Goal: Information Seeking & Learning: Learn about a topic

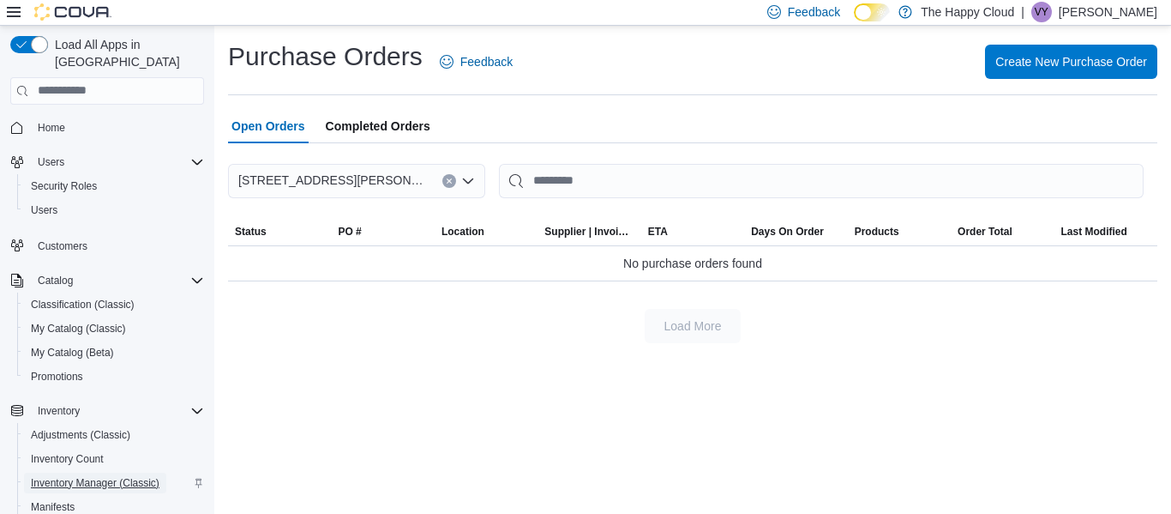
click at [62, 476] on span "Inventory Manager (Classic)" at bounding box center [95, 483] width 129 height 14
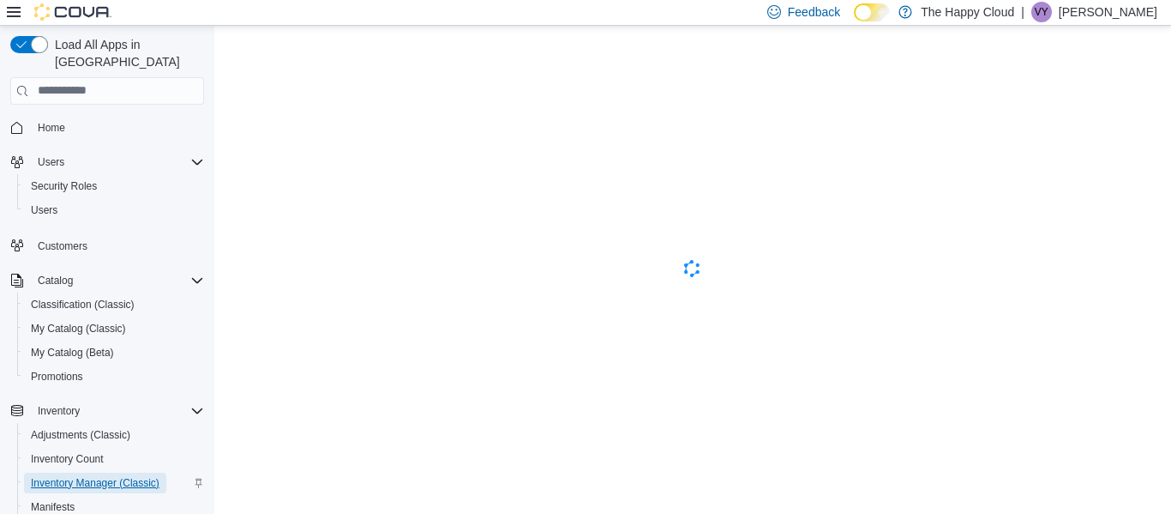
click at [71, 476] on span "Inventory Manager (Classic)" at bounding box center [95, 483] width 129 height 14
click at [134, 476] on span "Inventory Manager (Classic)" at bounding box center [95, 483] width 129 height 14
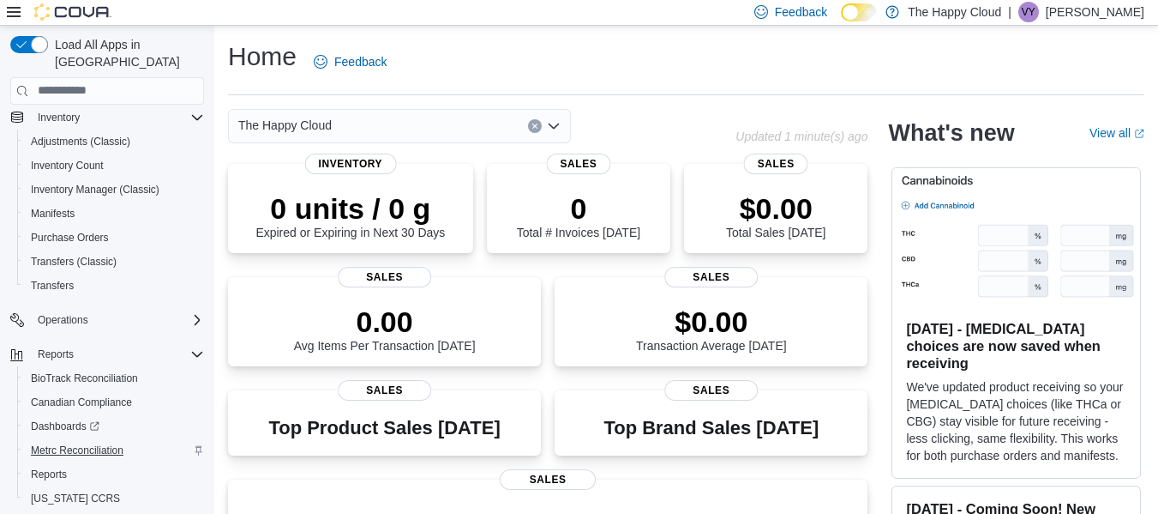
scroll to position [318, 0]
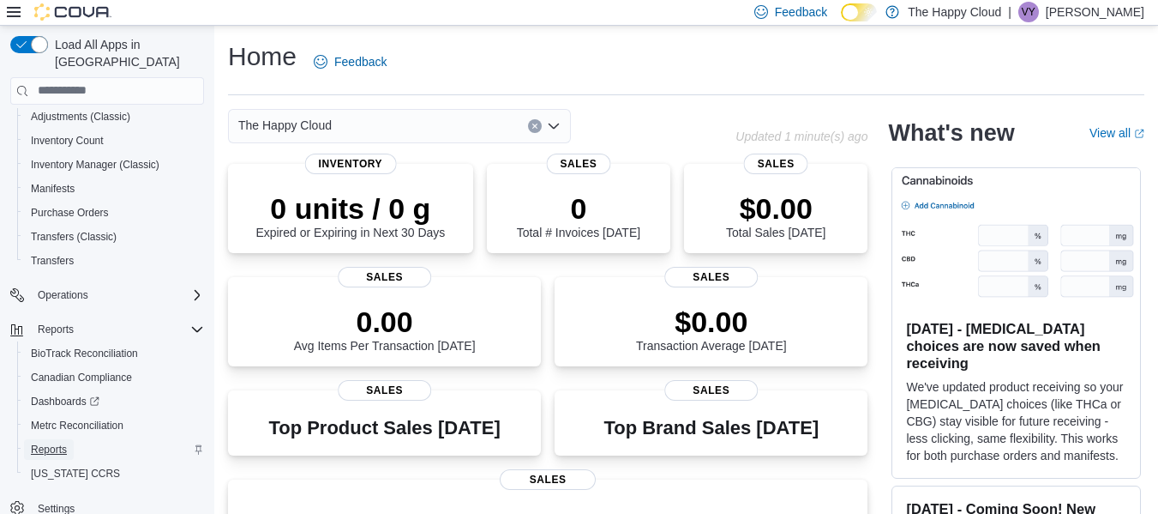
click at [59, 442] on span "Reports" at bounding box center [49, 449] width 36 height 14
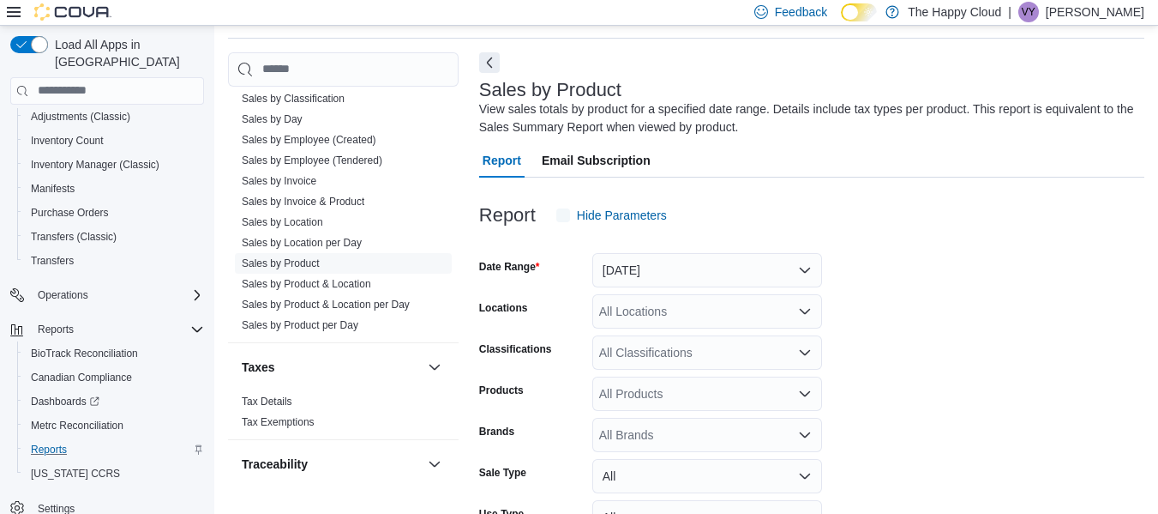
scroll to position [57, 0]
click at [311, 258] on link "Sales by Product" at bounding box center [281, 262] width 78 height 12
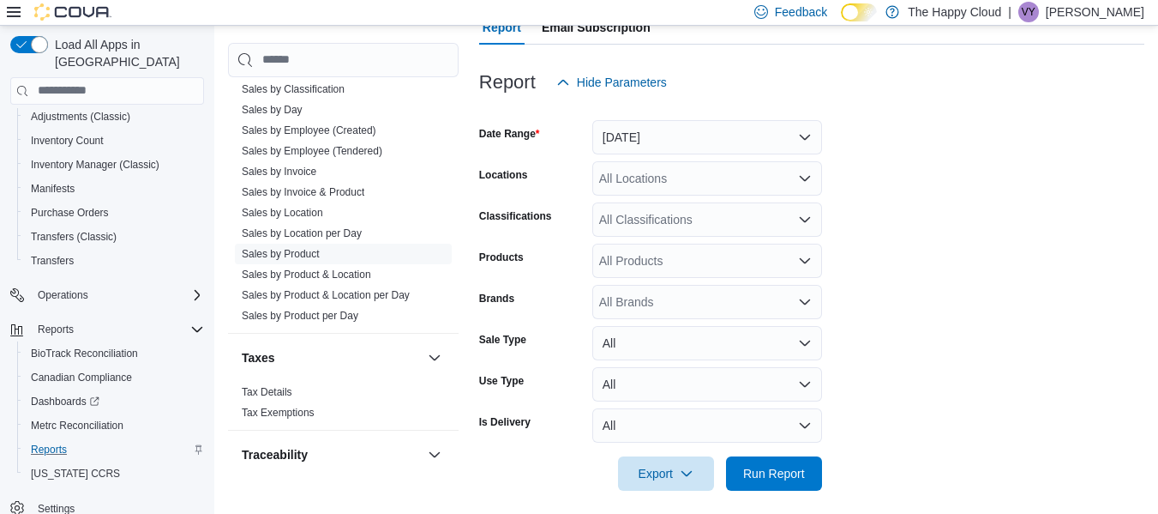
scroll to position [201, 0]
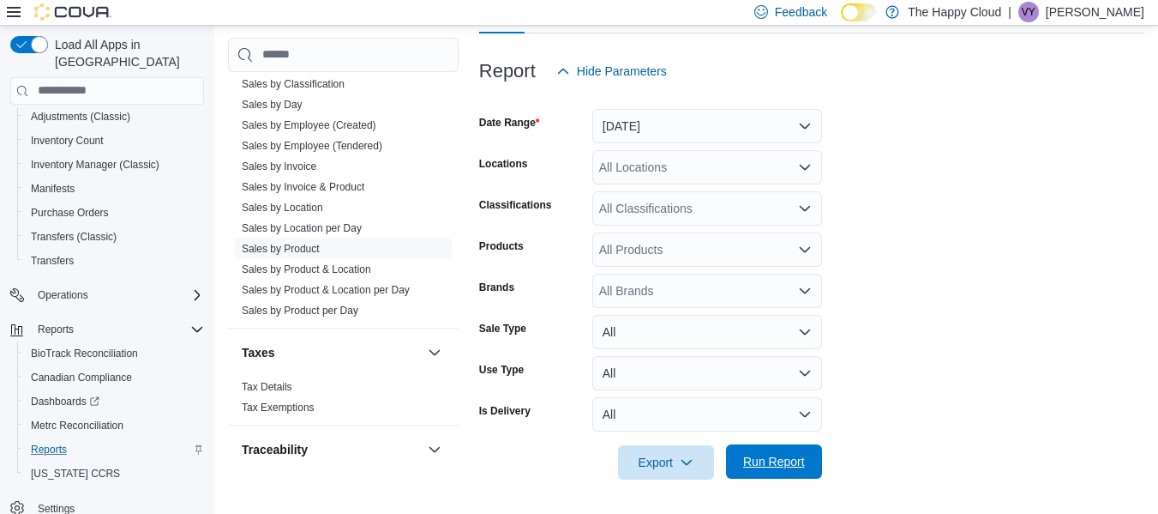
click at [771, 456] on span "Run Report" at bounding box center [774, 461] width 62 height 17
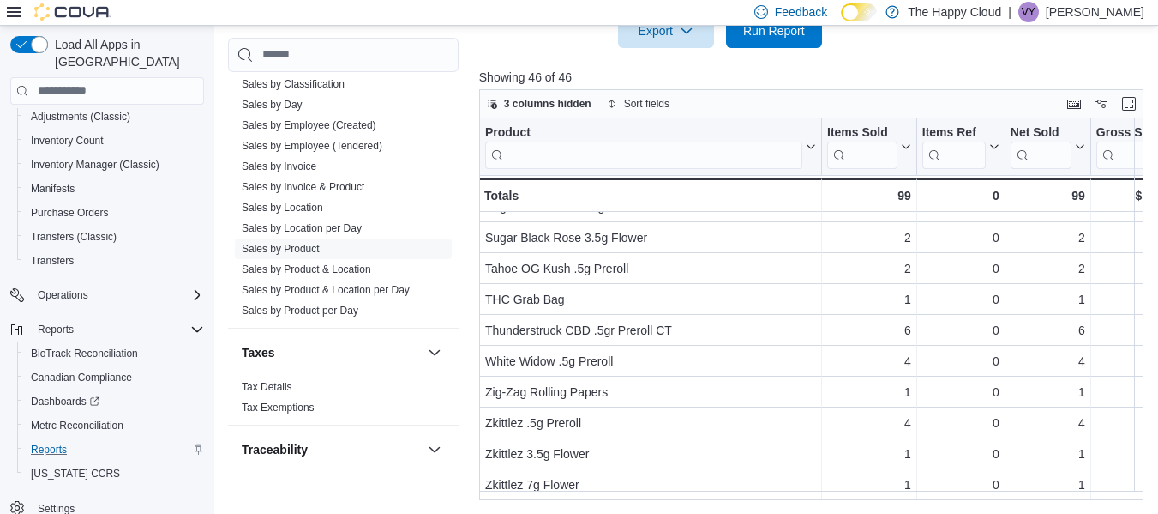
scroll to position [1140, 0]
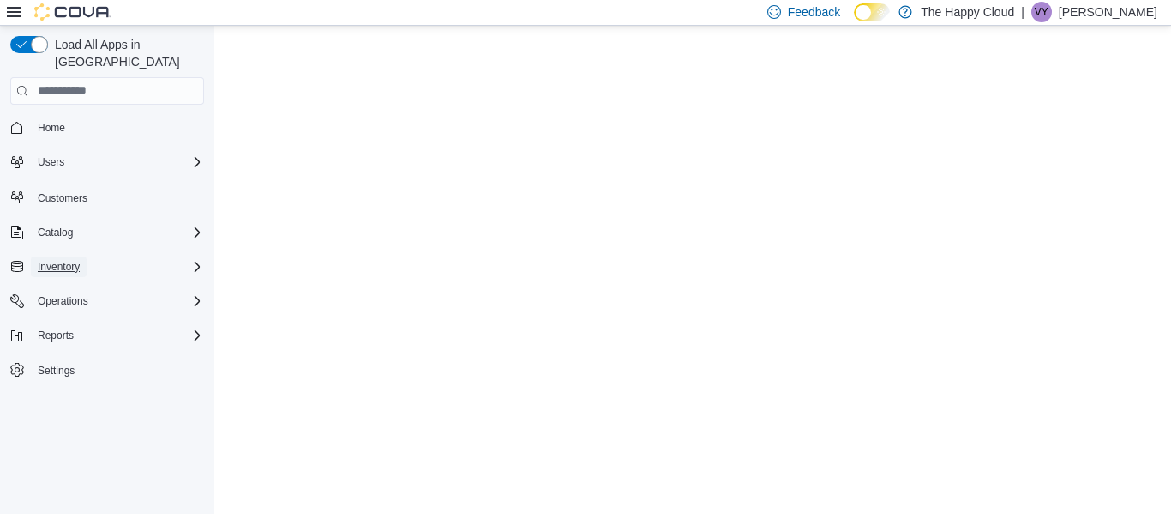
click at [66, 260] on span "Inventory" at bounding box center [59, 267] width 42 height 14
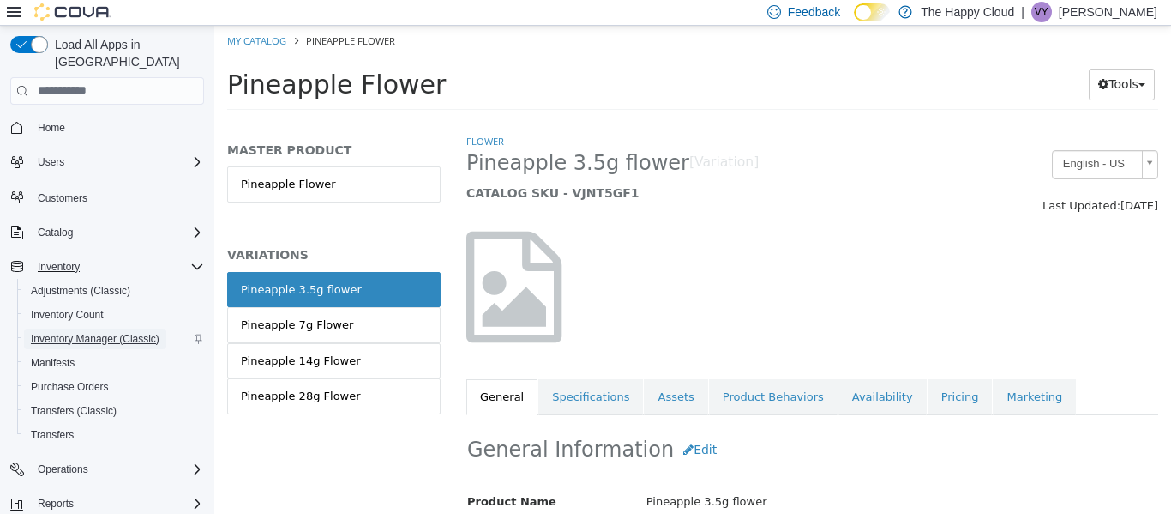
click at [69, 332] on span "Inventory Manager (Classic)" at bounding box center [95, 339] width 129 height 14
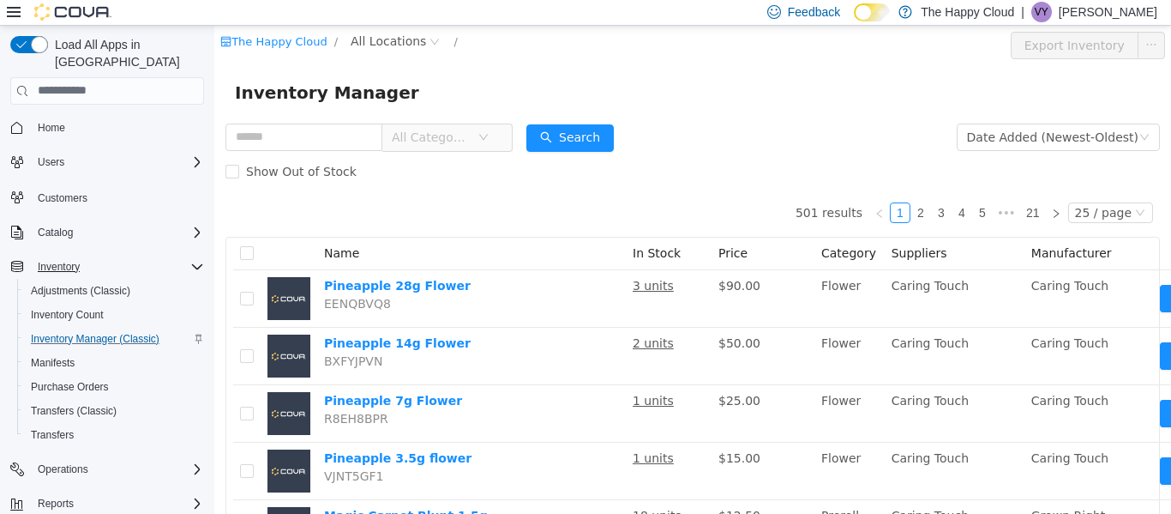
click at [456, 145] on span "All Categories" at bounding box center [431, 136] width 78 height 17
click at [452, 173] on input "***" at bounding box center [469, 170] width 134 height 27
type input "******"
click at [673, 129] on form "All Categories Date Added (Newest-Oldest) Search Show Out of Stock" at bounding box center [692, 153] width 935 height 69
click at [433, 143] on span "All Categories" at bounding box center [431, 136] width 78 height 17
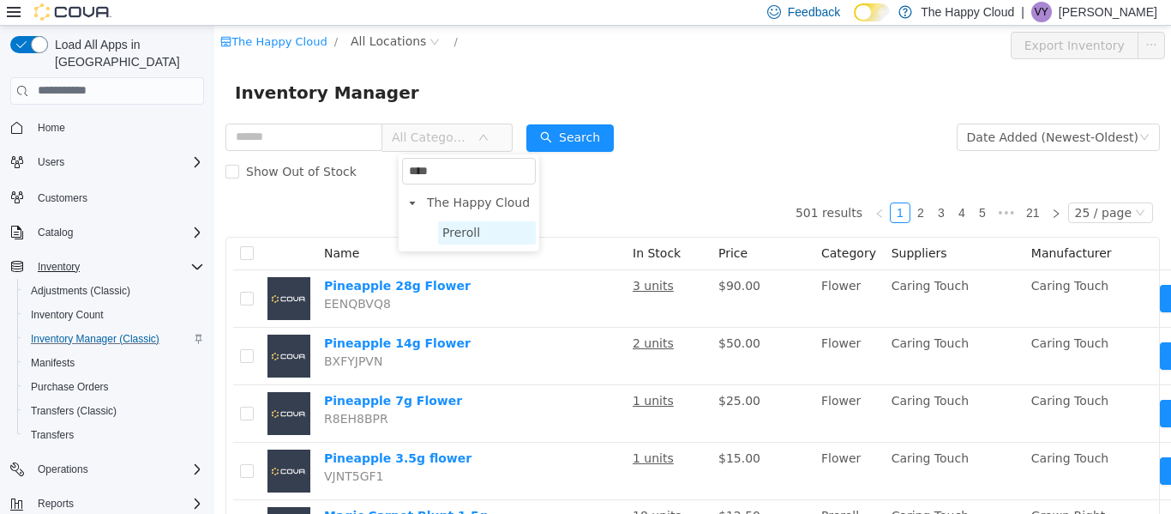
type input "****"
click at [472, 228] on span "Preroll" at bounding box center [461, 232] width 38 height 14
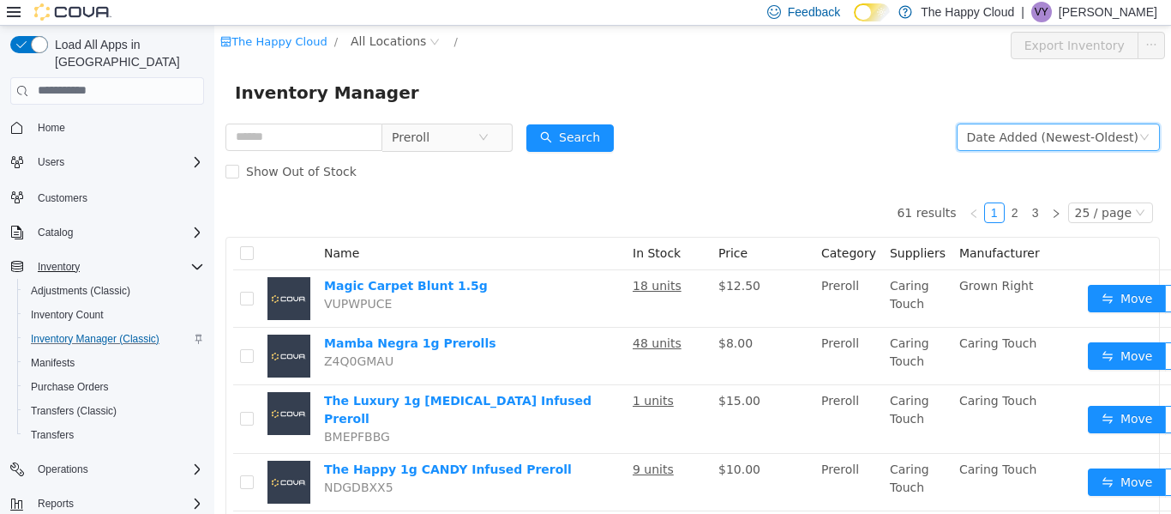
click at [1014, 132] on div "Date Added (Newest-Oldest)" at bounding box center [1052, 136] width 171 height 26
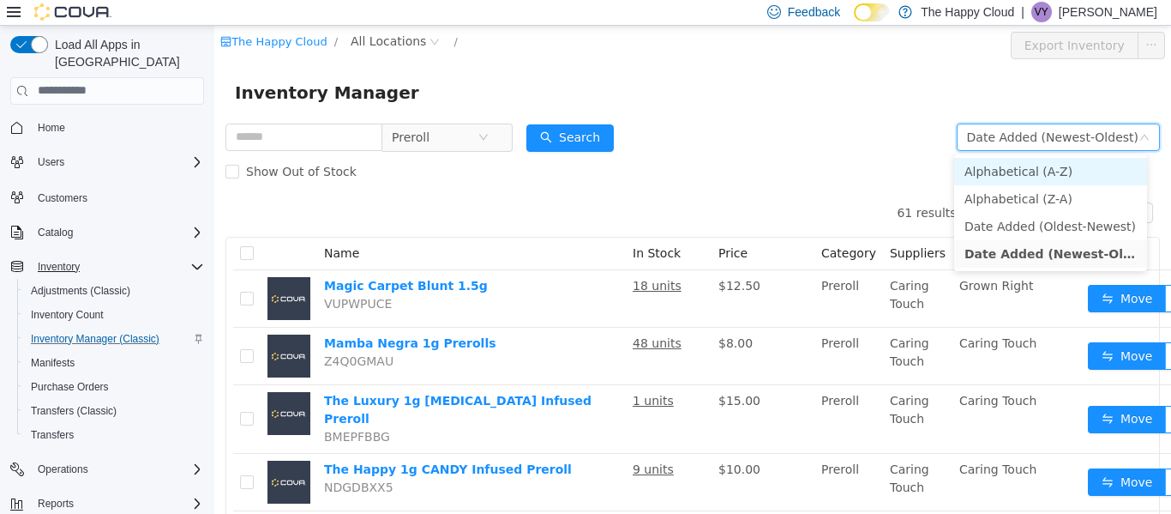
click at [1018, 164] on li "Alphabetical (A-Z)" at bounding box center [1050, 170] width 193 height 27
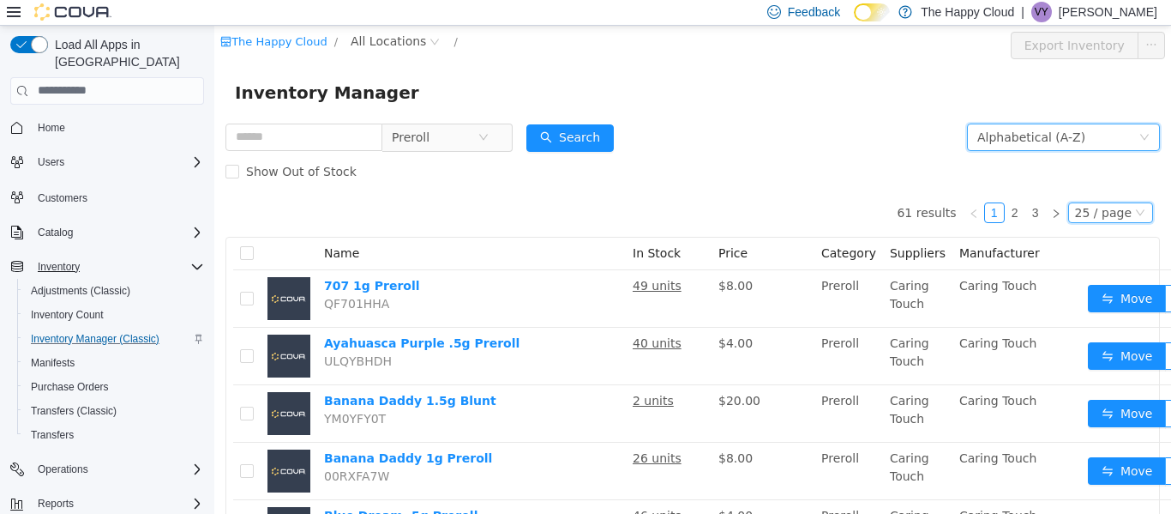
click at [1086, 214] on div "25 / page" at bounding box center [1103, 211] width 57 height 19
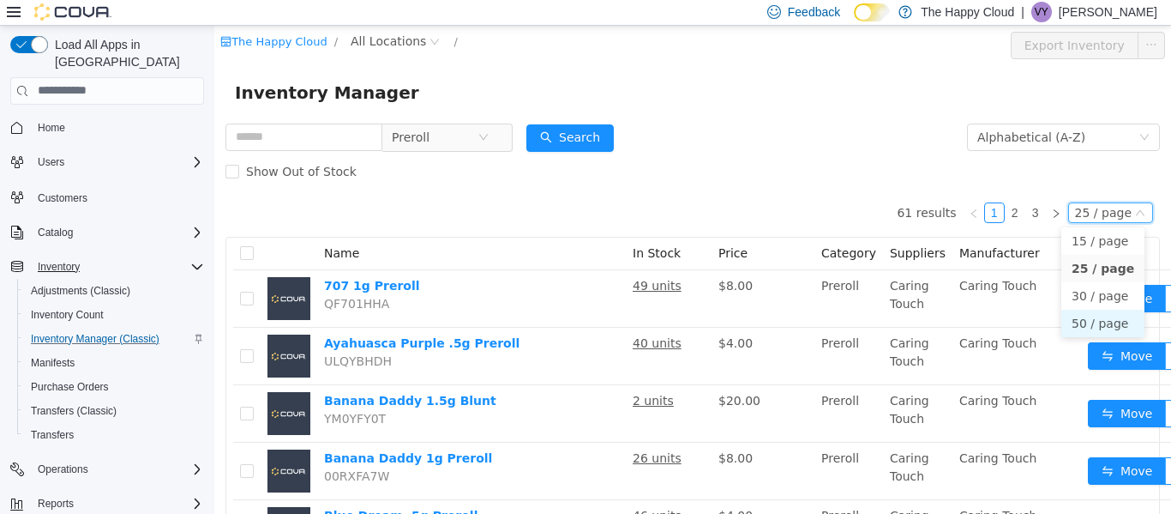
click at [1085, 320] on li "50 / page" at bounding box center [1102, 322] width 83 height 27
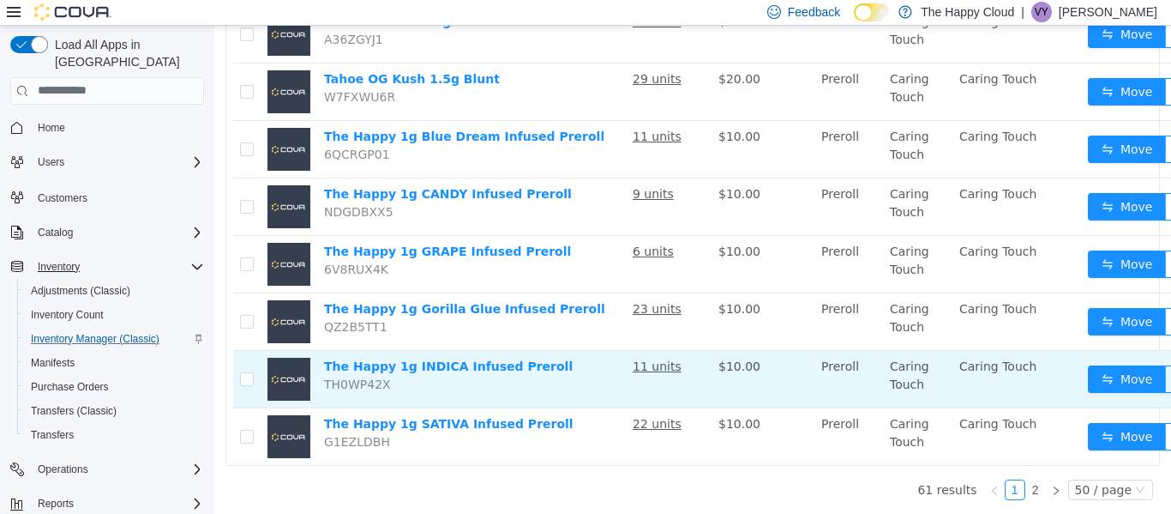
scroll to position [2690, 0]
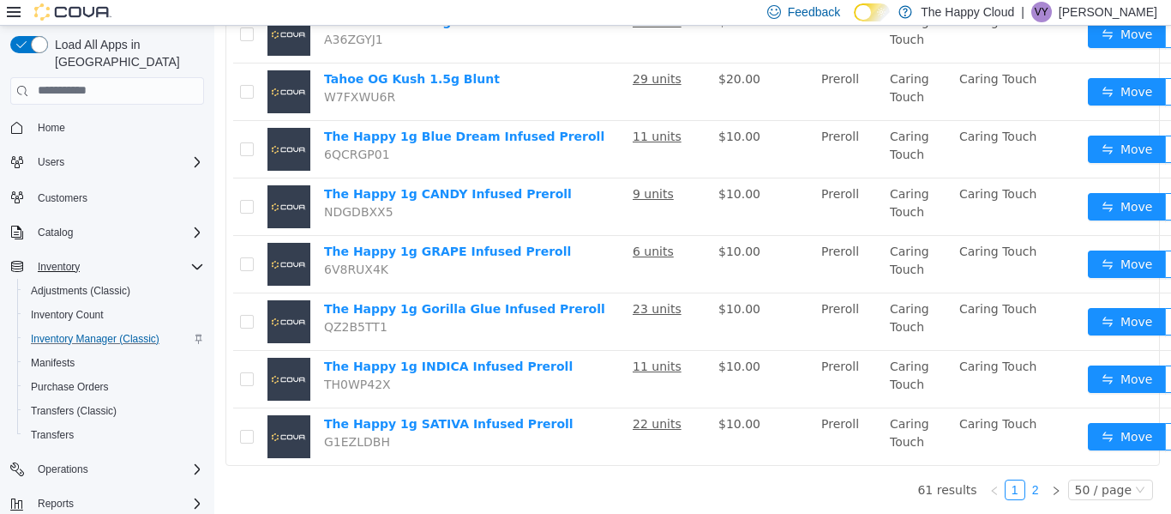
click at [1028, 479] on link "2" at bounding box center [1035, 488] width 19 height 19
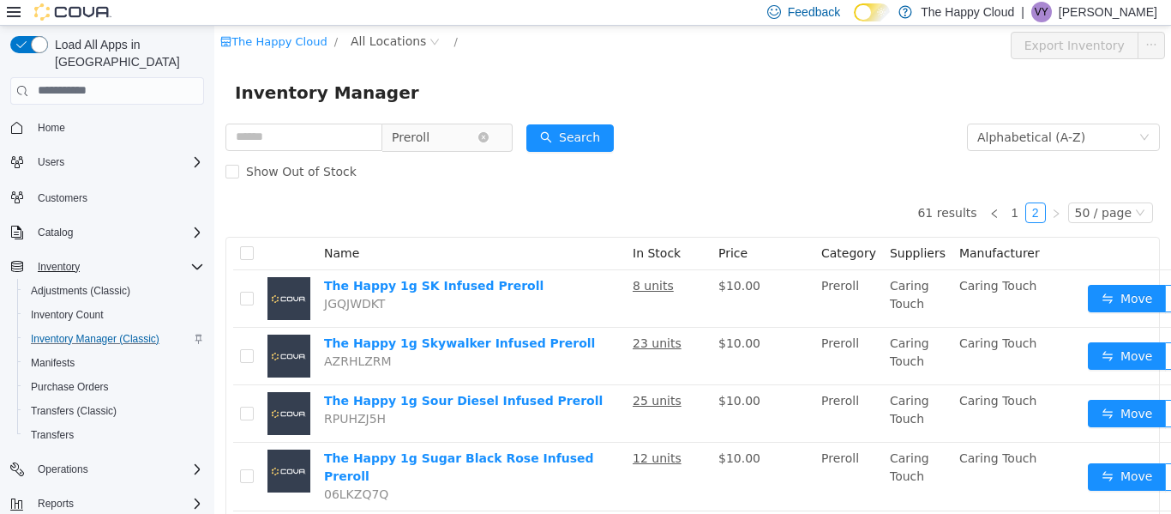
click at [430, 142] on span "Preroll" at bounding box center [411, 136] width 38 height 26
type input "***"
click at [456, 238] on span "Flower" at bounding box center [461, 232] width 39 height 14
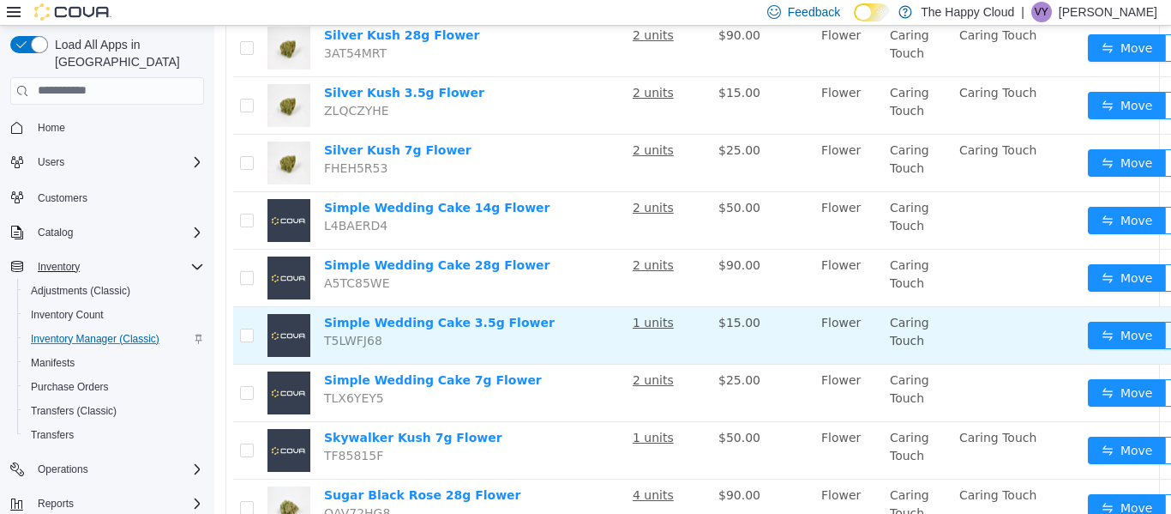
scroll to position [2690, 0]
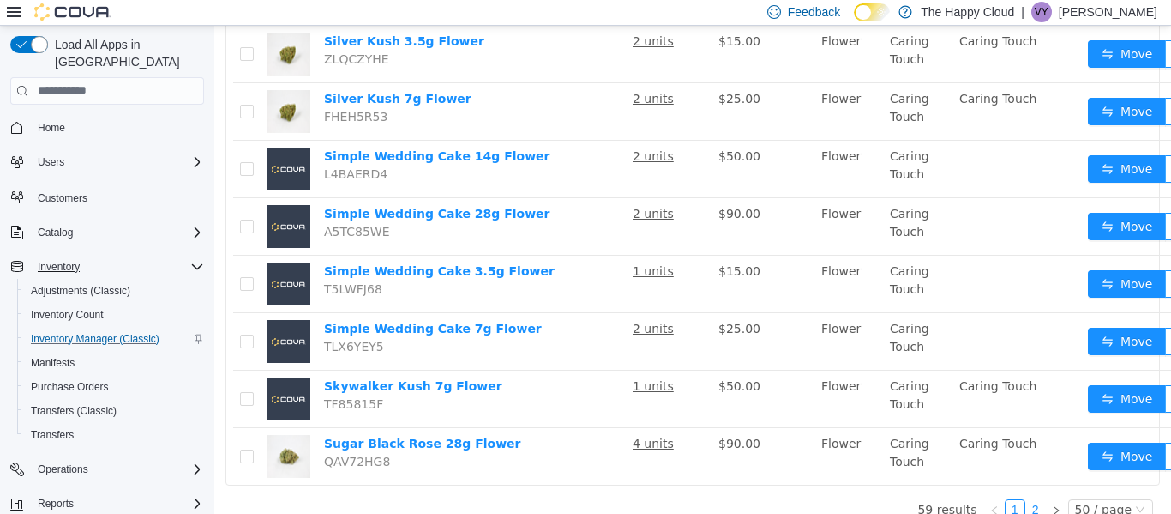
drag, startPoint x: 1028, startPoint y: 473, endPoint x: 993, endPoint y: 474, distance: 35.2
click at [1026, 499] on link "2" at bounding box center [1035, 508] width 19 height 19
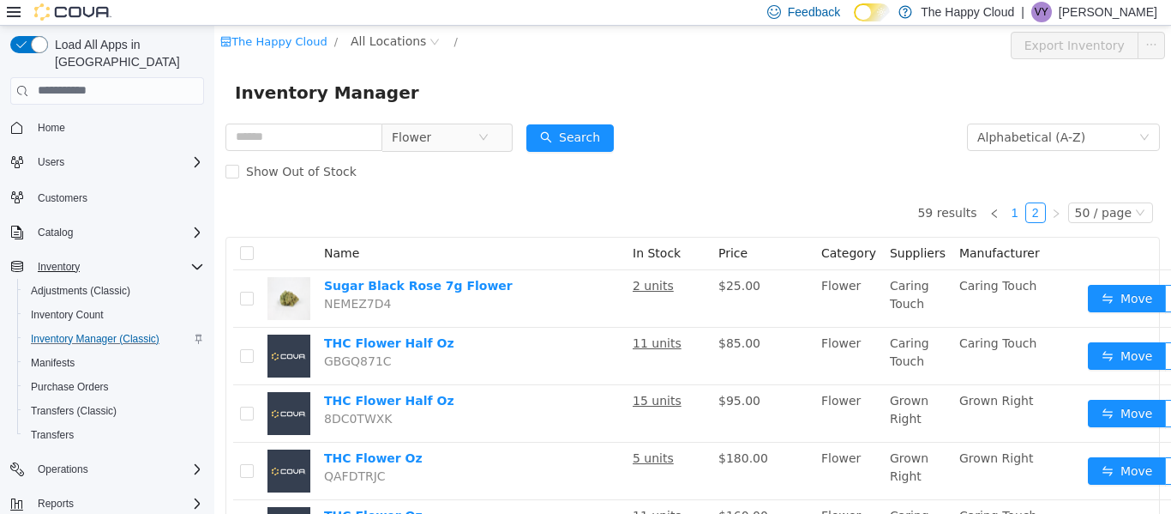
click at [1006, 213] on link "1" at bounding box center [1015, 211] width 19 height 19
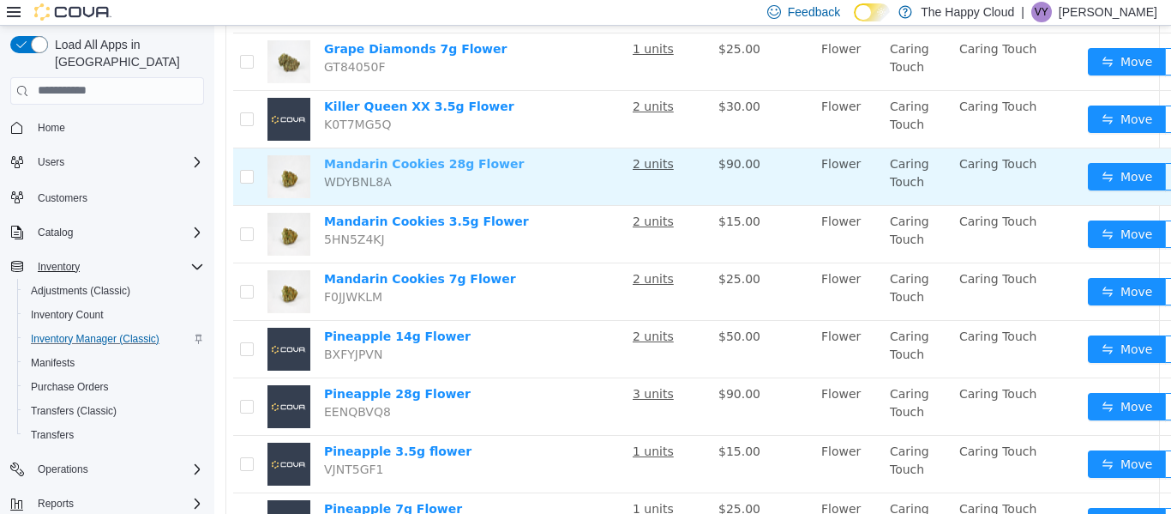
scroll to position [2058, 0]
